Goal: Find specific page/section: Find specific page/section

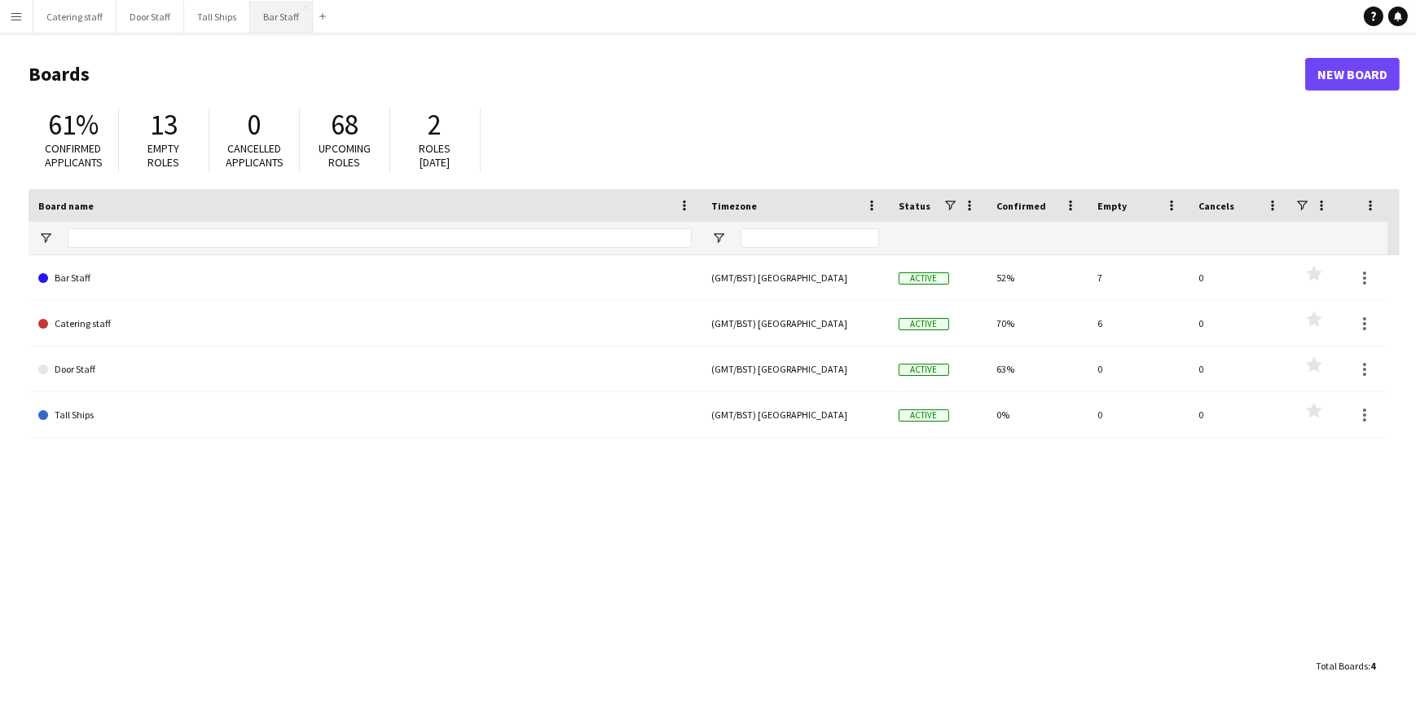
click at [278, 16] on button "Bar Staff Close" at bounding box center [281, 17] width 63 height 32
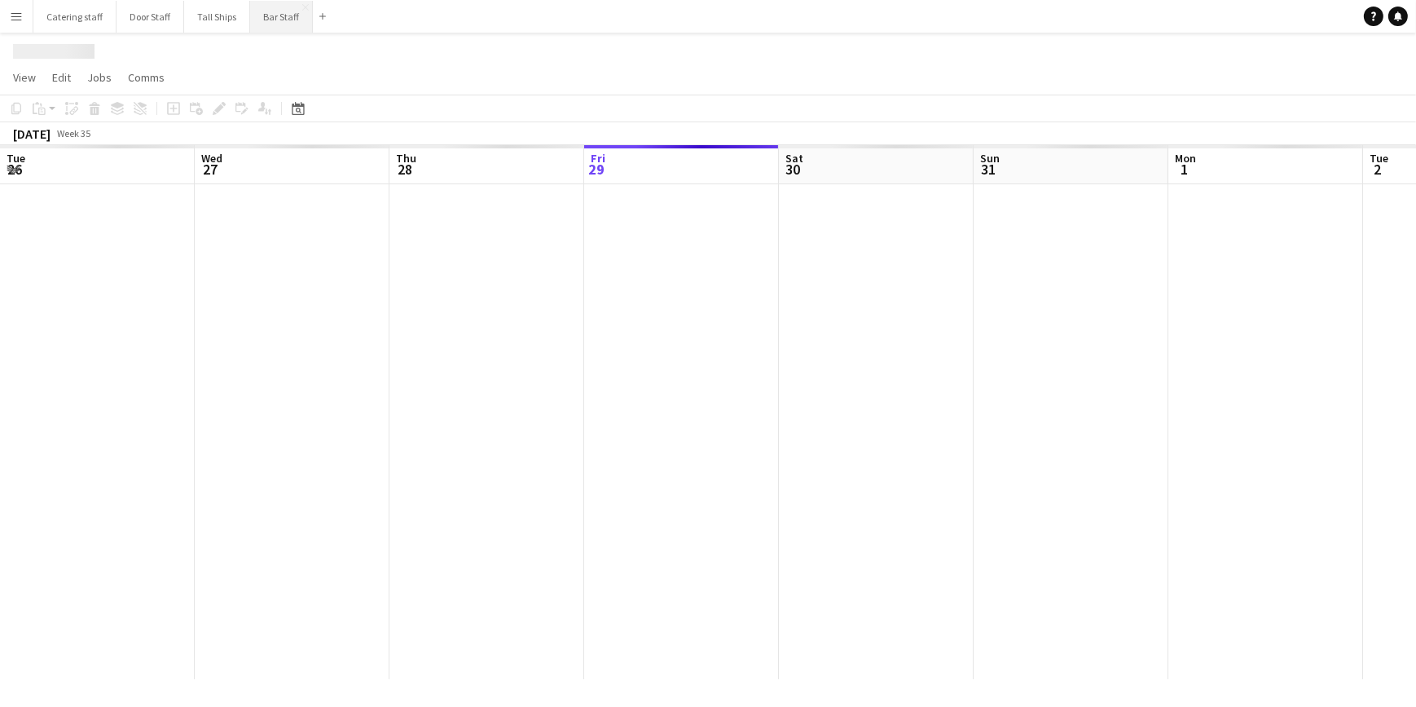
scroll to position [0, 390]
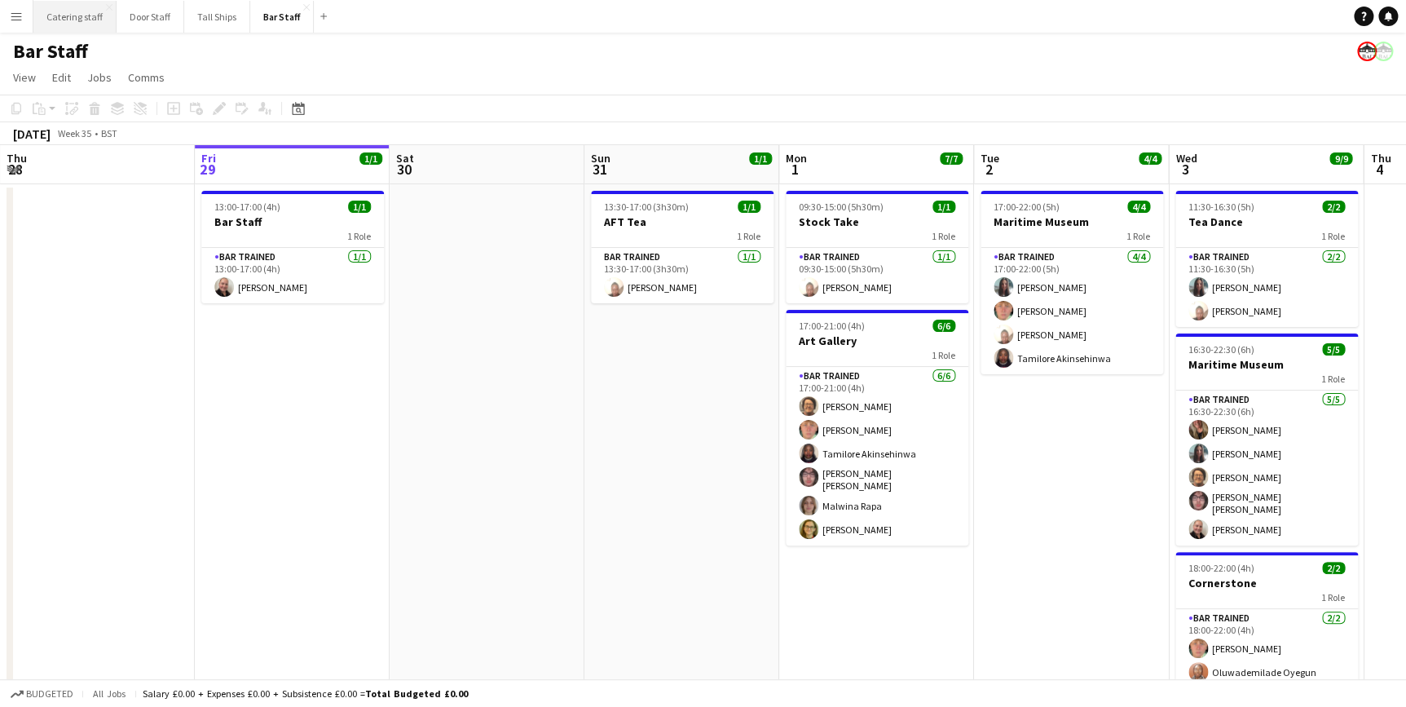
click at [59, 23] on button "Catering staff Close" at bounding box center [74, 17] width 83 height 32
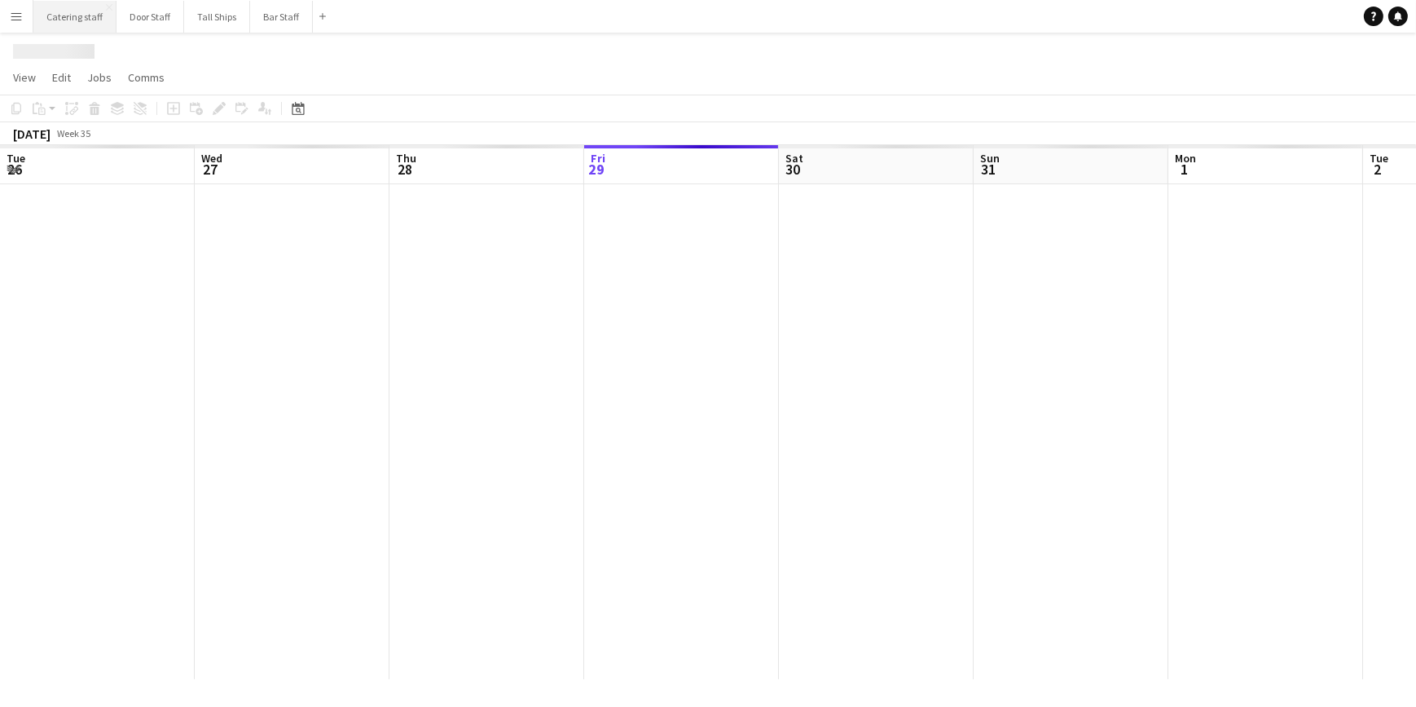
scroll to position [0, 390]
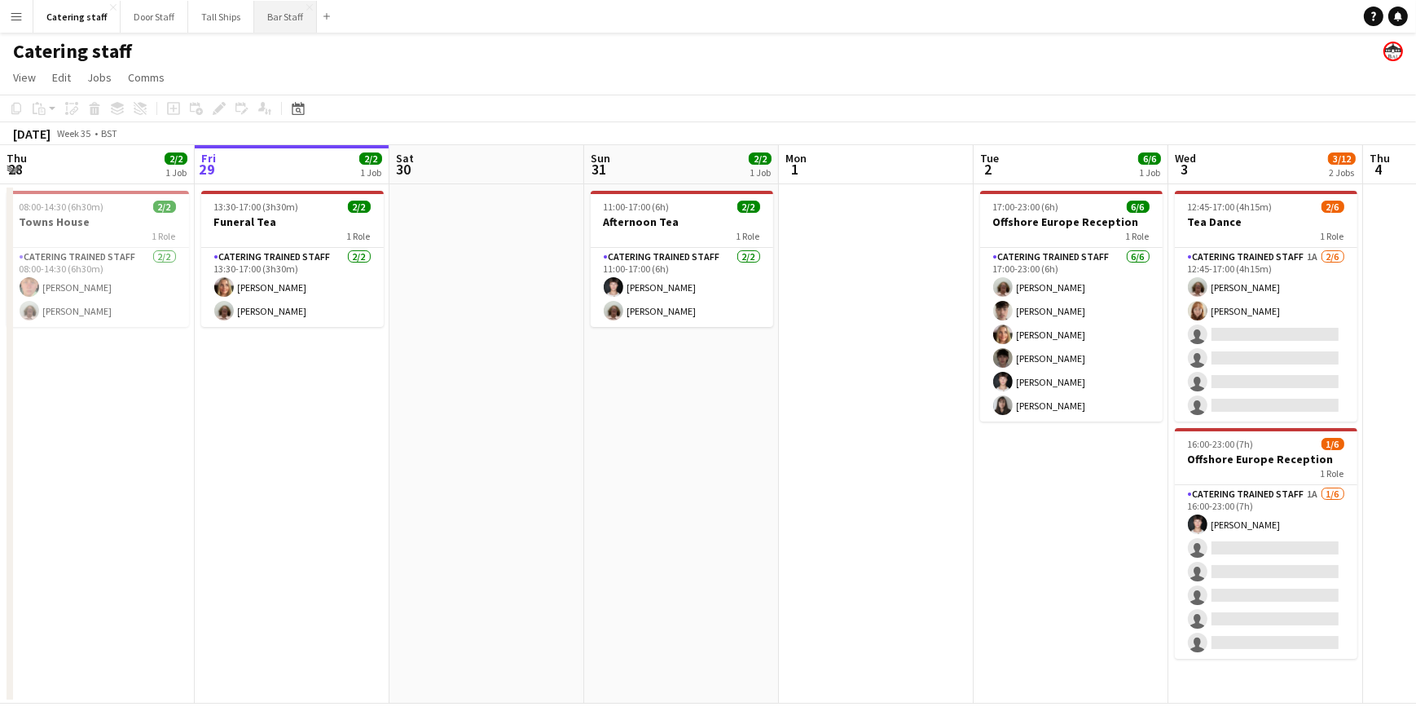
click at [267, 19] on button "Bar Staff Close" at bounding box center [285, 17] width 63 height 32
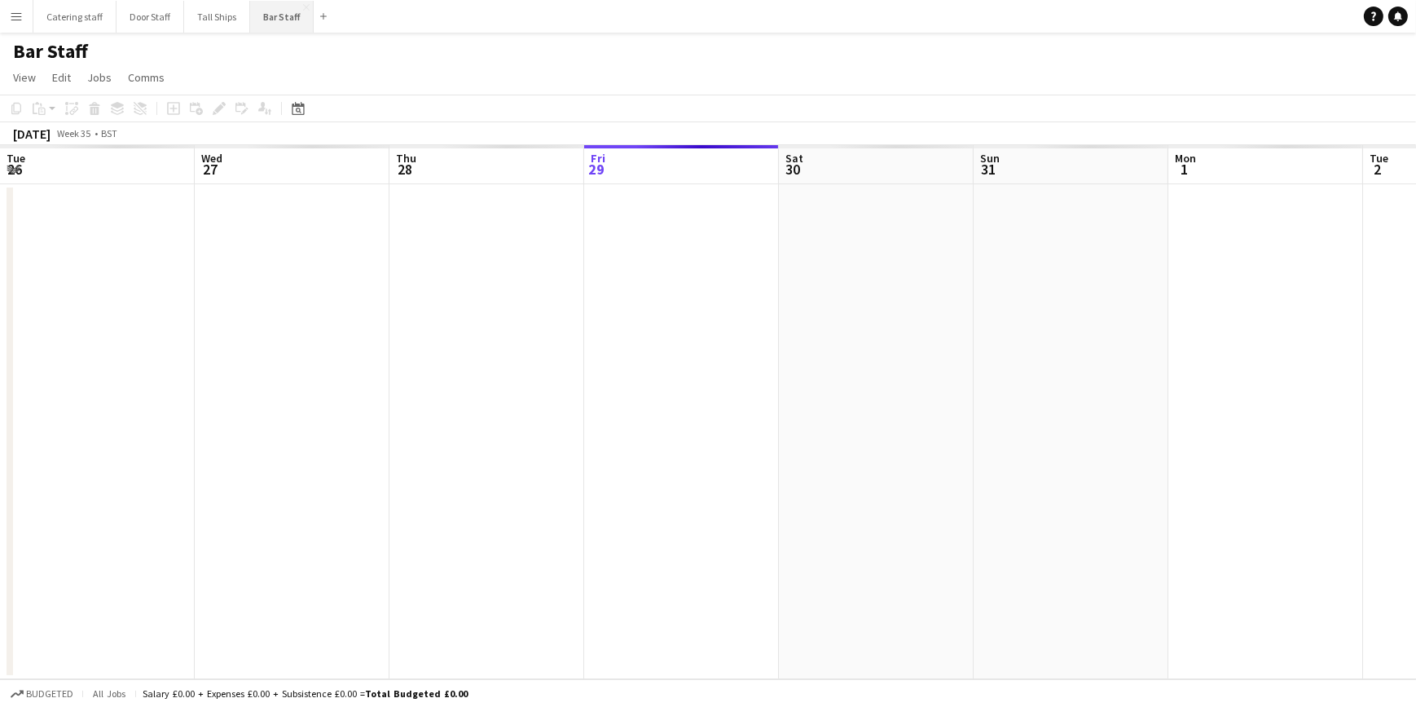
scroll to position [0, 390]
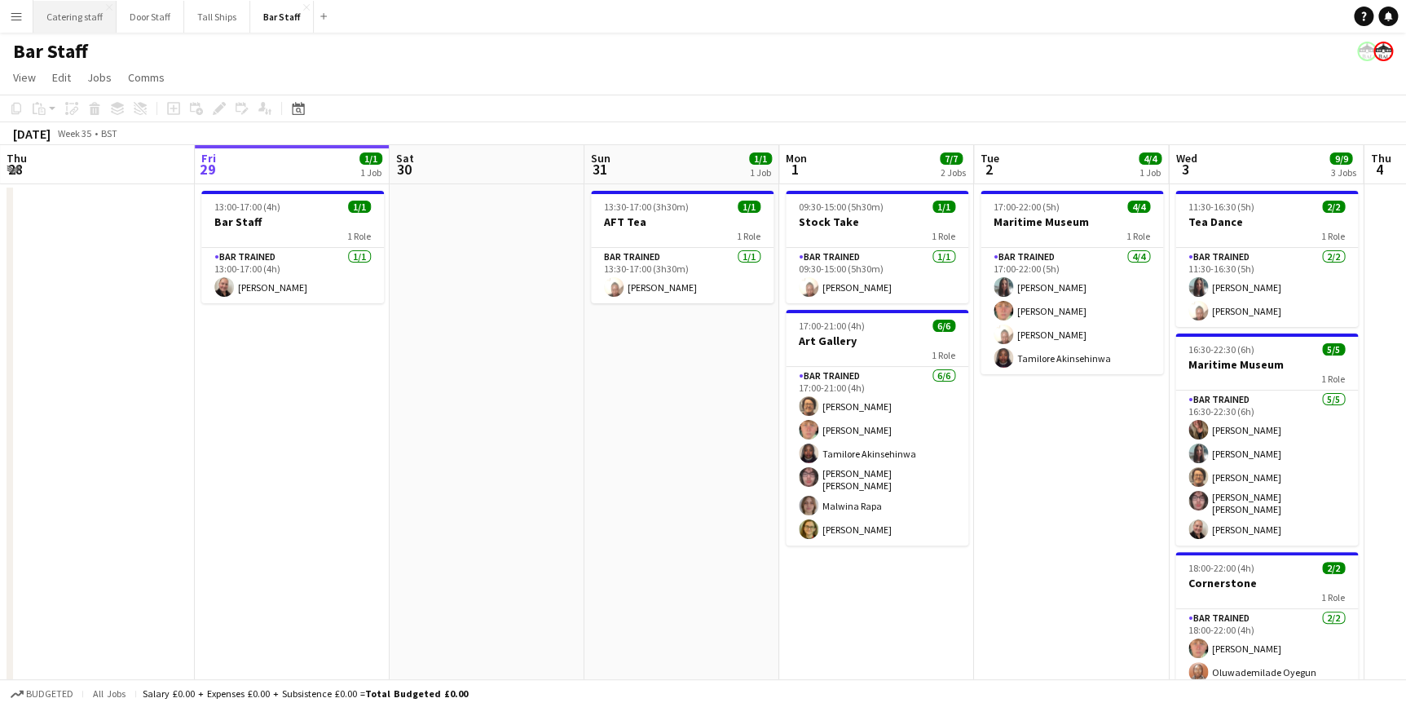
click at [85, 19] on button "Catering staff Close" at bounding box center [74, 17] width 83 height 32
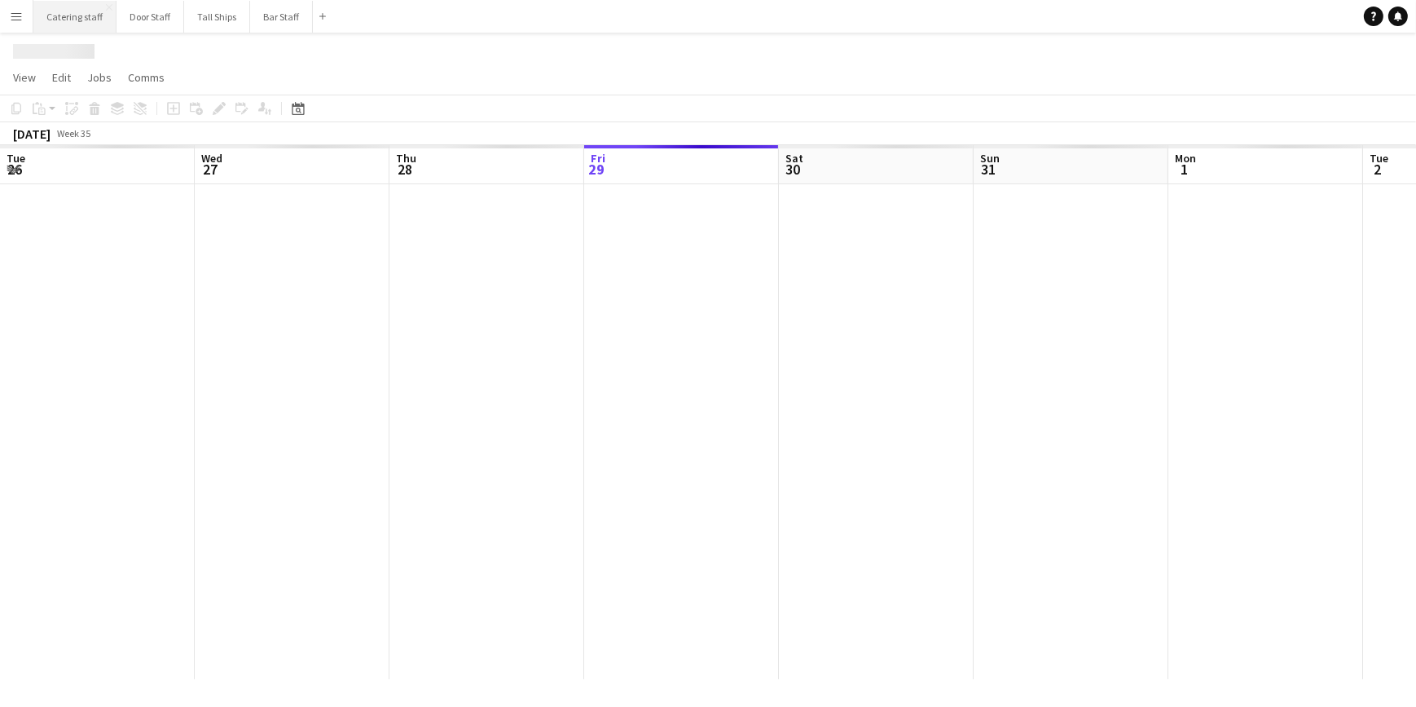
scroll to position [0, 390]
